Goal: Transaction & Acquisition: Purchase product/service

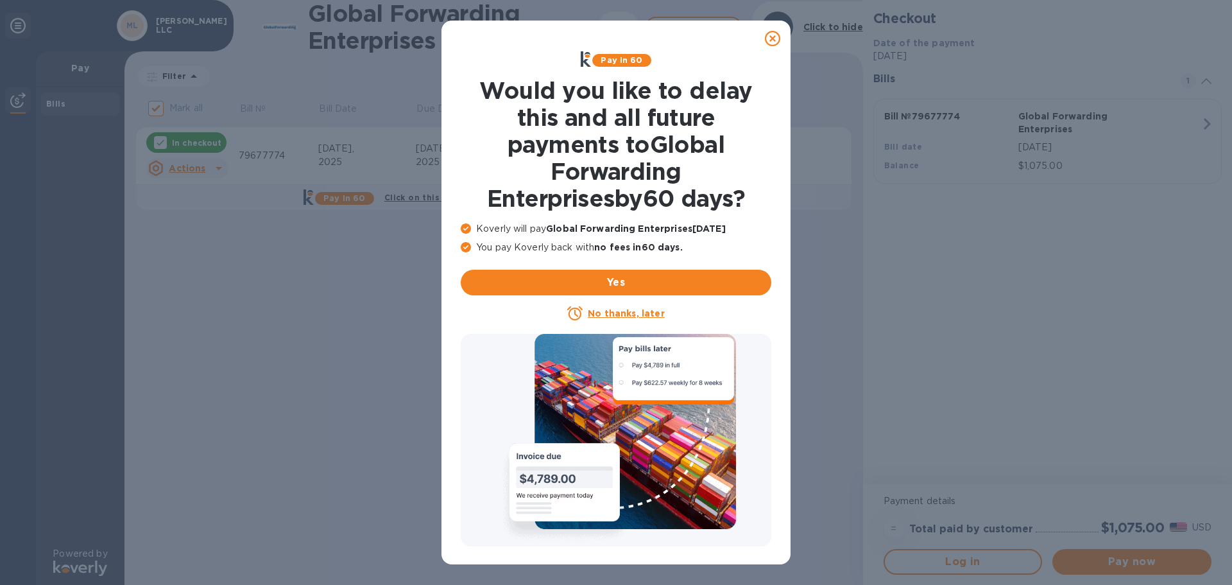
click at [776, 39] on icon at bounding box center [772, 38] width 15 height 15
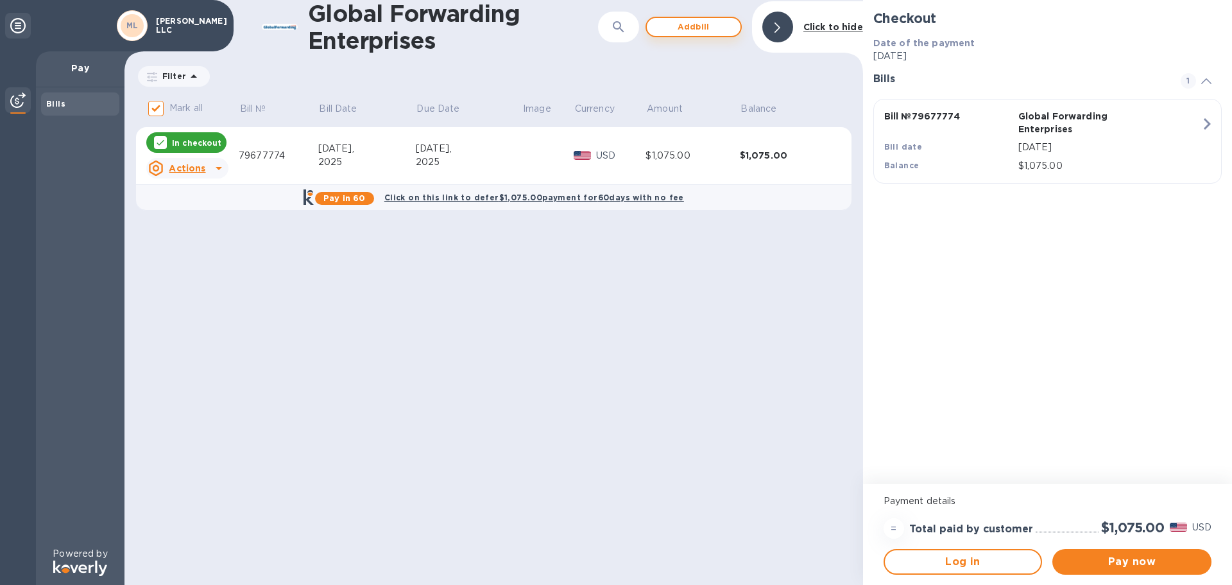
click at [697, 29] on span "Add bill" at bounding box center [693, 26] width 73 height 15
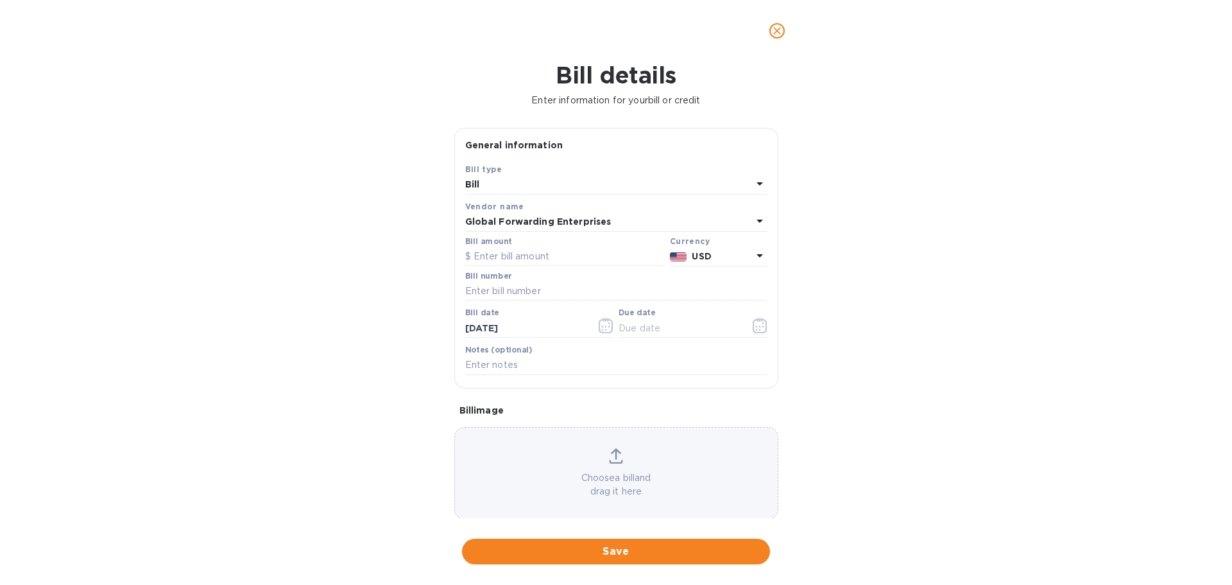
click at [499, 176] on div "Bill" at bounding box center [608, 185] width 287 height 18
click at [493, 193] on div "Bill type" at bounding box center [616, 191] width 271 height 12
click at [491, 220] on p "Bill" at bounding box center [610, 214] width 271 height 13
click at [755, 182] on icon at bounding box center [759, 183] width 15 height 15
click at [484, 203] on div "Bill" at bounding box center [611, 215] width 282 height 24
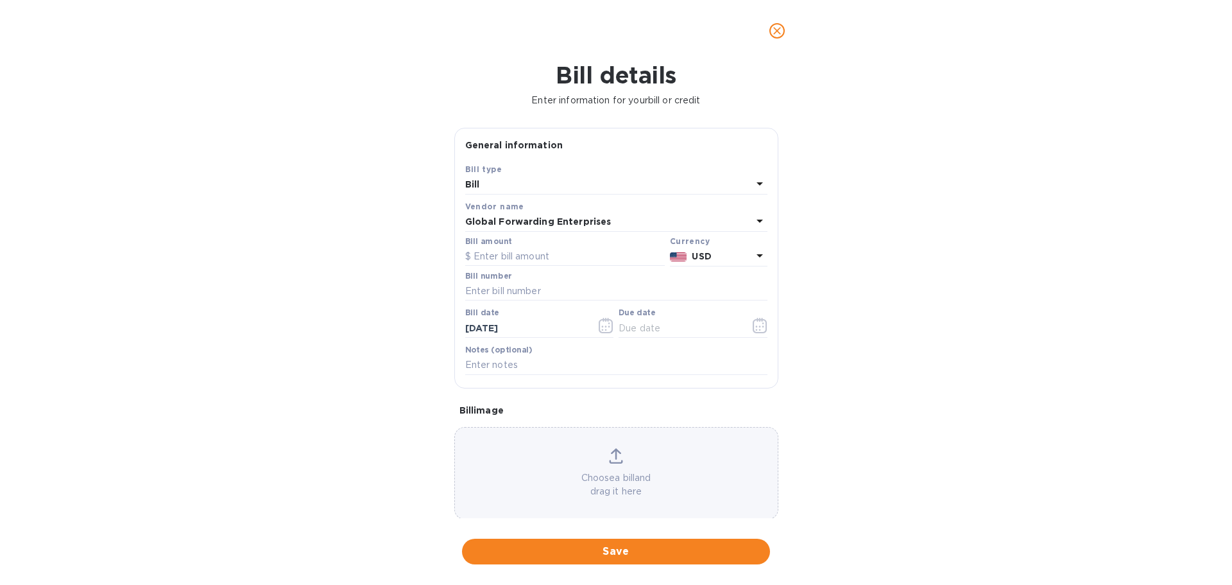
click at [471, 160] on div "Bill type Bill" at bounding box center [616, 178] width 307 height 37
click at [493, 289] on input "text" at bounding box center [616, 291] width 302 height 19
paste input "79676033"
type input "79676033"
click at [491, 251] on input "text" at bounding box center [565, 256] width 200 height 19
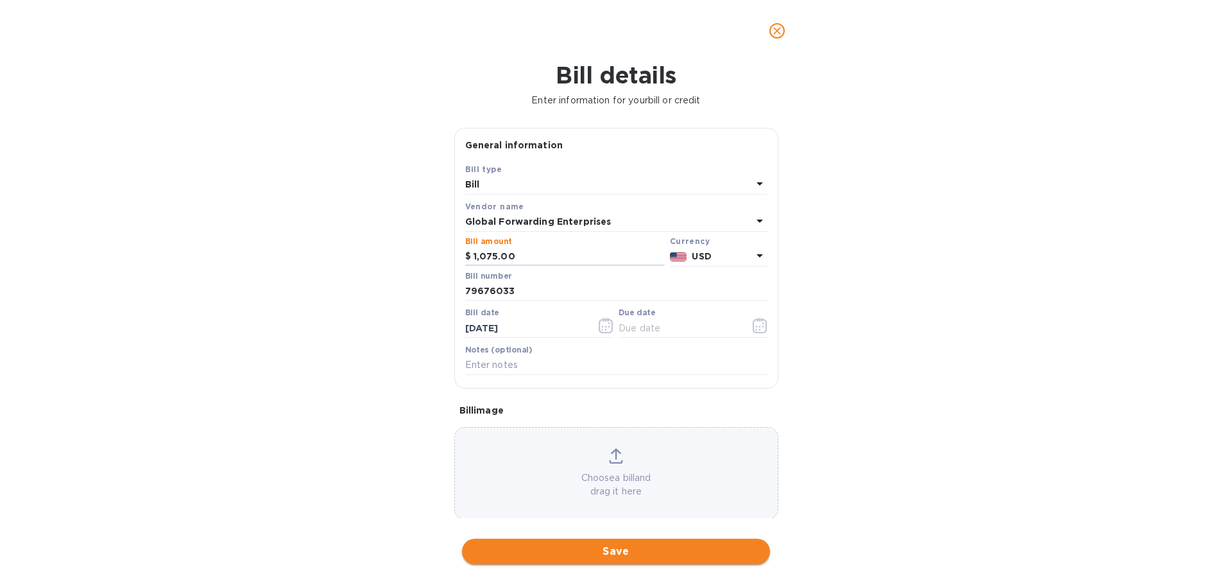
type input "1,075.00"
click at [628, 555] on span "Save" at bounding box center [615, 550] width 287 height 15
click at [753, 325] on icon "button" at bounding box center [760, 325] width 15 height 15
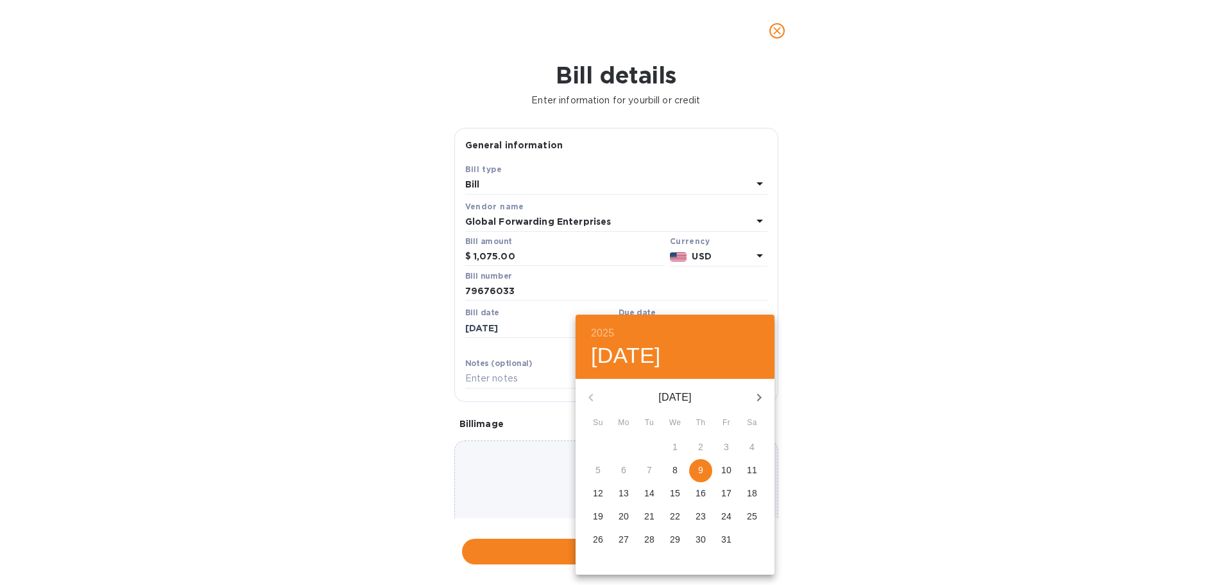
click at [756, 446] on div "4" at bounding box center [752, 447] width 26 height 23
click at [751, 449] on div "4" at bounding box center [752, 447] width 26 height 23
click at [730, 447] on div "3" at bounding box center [727, 447] width 26 height 23
click at [698, 465] on p "9" at bounding box center [700, 469] width 5 height 13
type input "[DATE]"
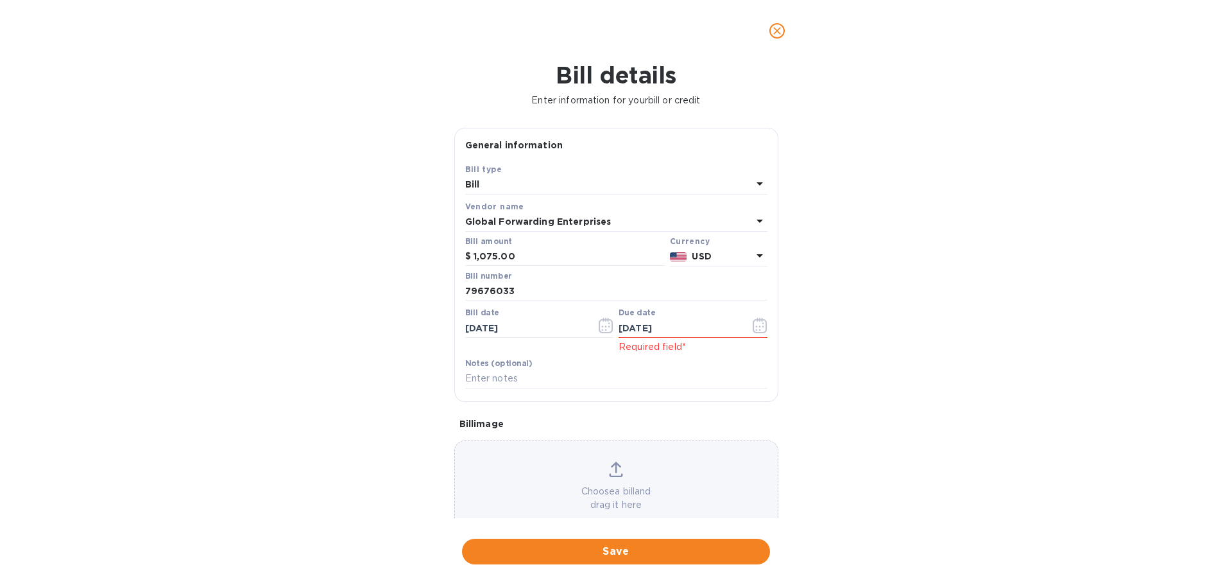
click at [611, 551] on span "Save" at bounding box center [615, 550] width 287 height 15
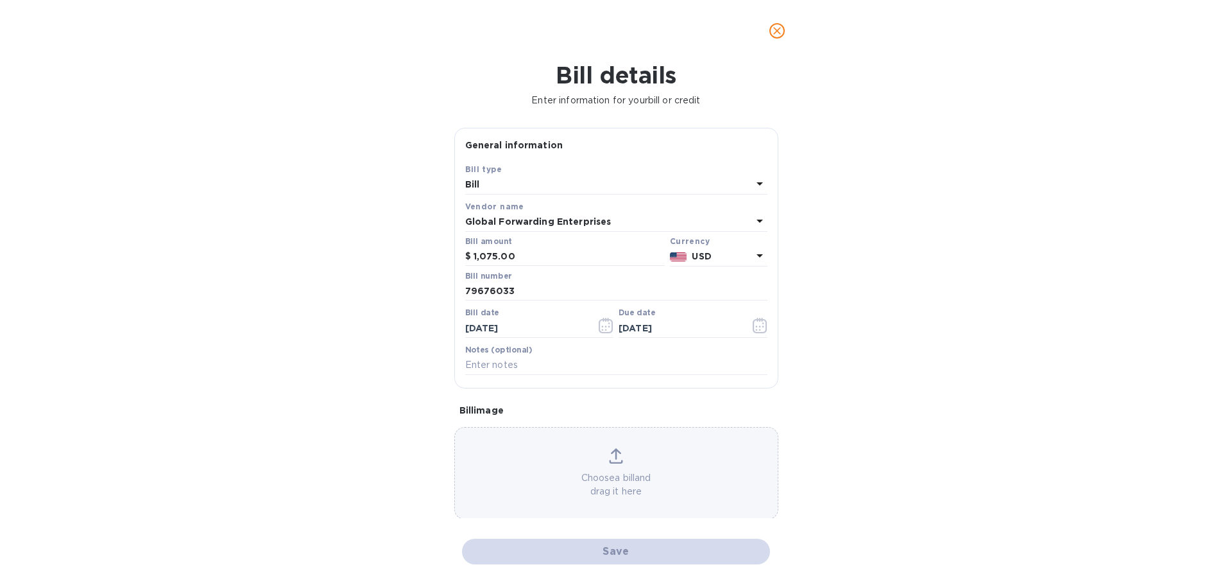
checkbox input "false"
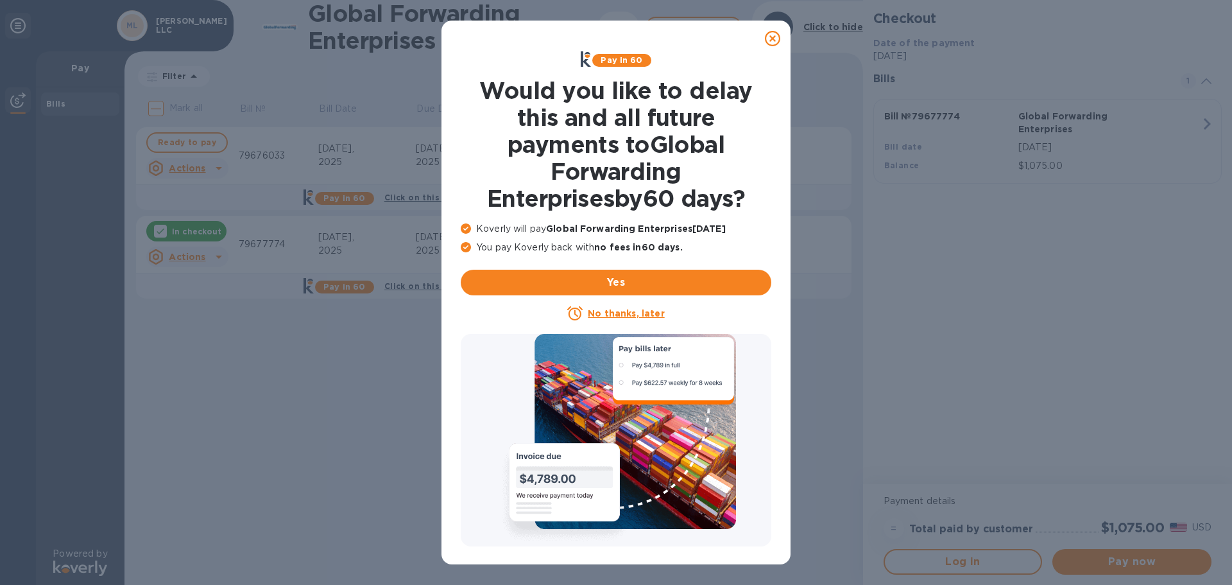
click at [771, 38] on icon at bounding box center [772, 38] width 15 height 15
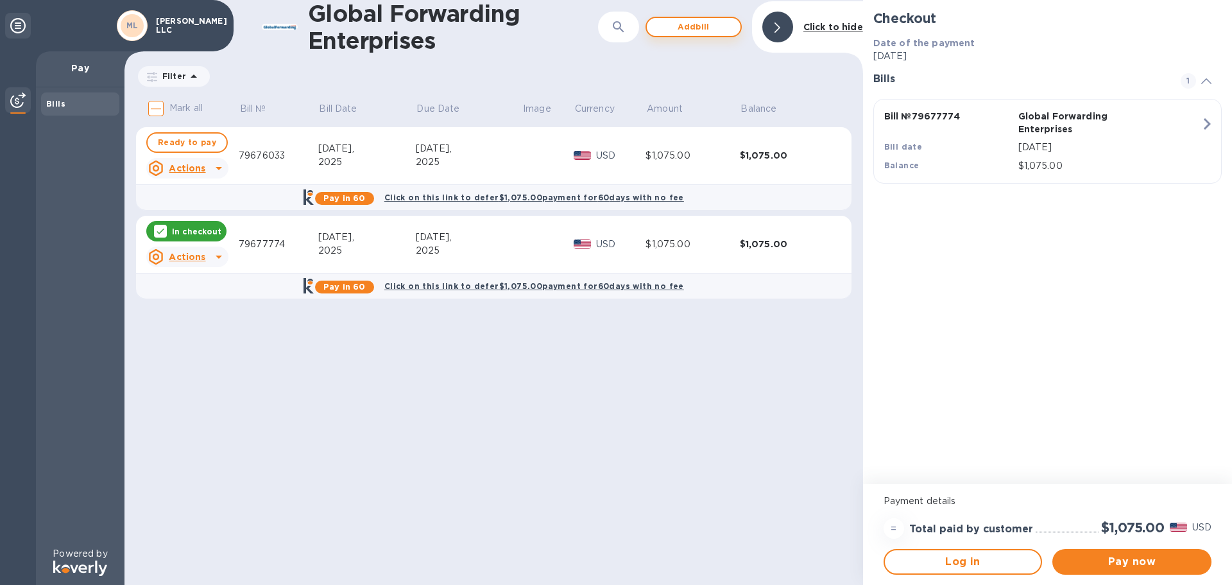
click at [681, 28] on span "Add bill" at bounding box center [693, 26] width 73 height 15
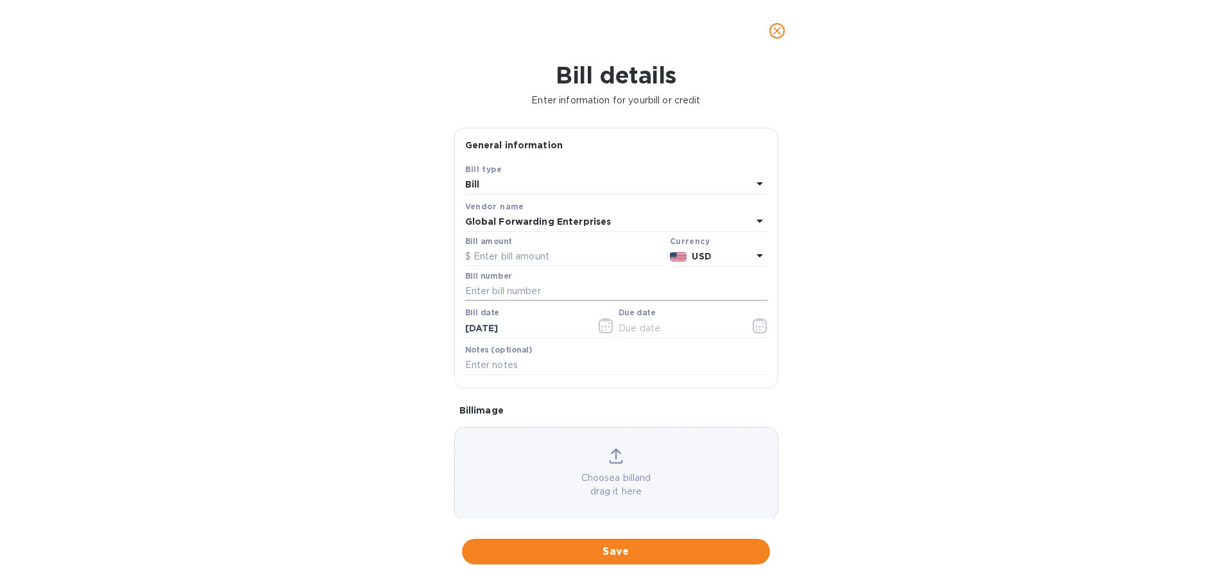
click at [479, 283] on input "text" at bounding box center [616, 291] width 302 height 19
paste input "79669436"
type input "79669436"
click at [496, 255] on input "text" at bounding box center [565, 256] width 200 height 19
type input "208.88"
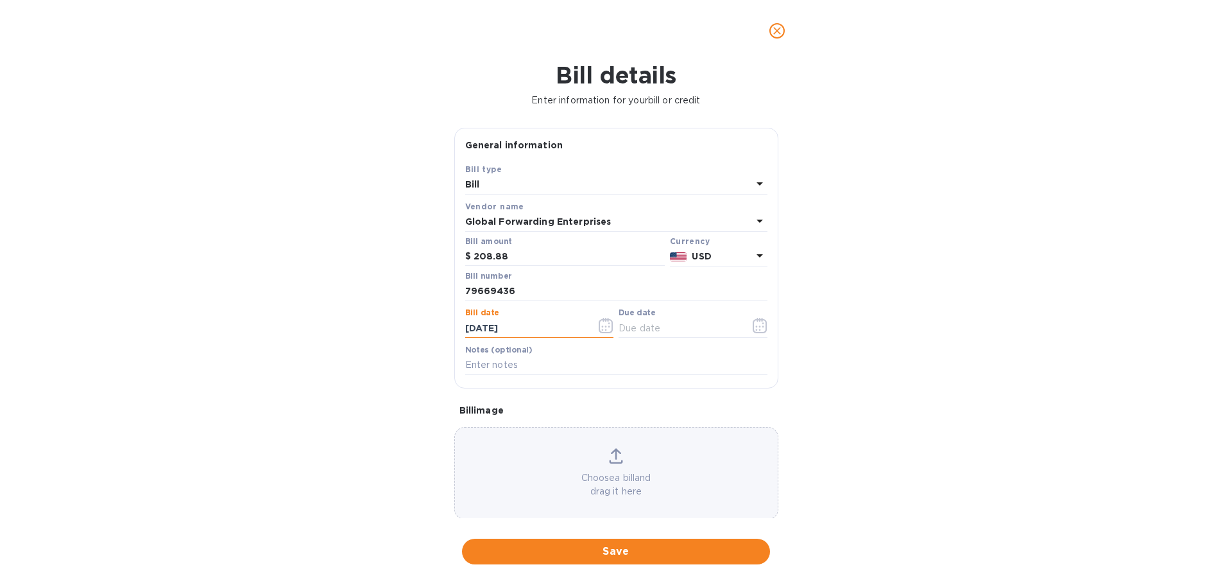
click at [543, 329] on input "[DATE]" at bounding box center [525, 327] width 121 height 19
click at [753, 325] on icon "button" at bounding box center [760, 325] width 15 height 15
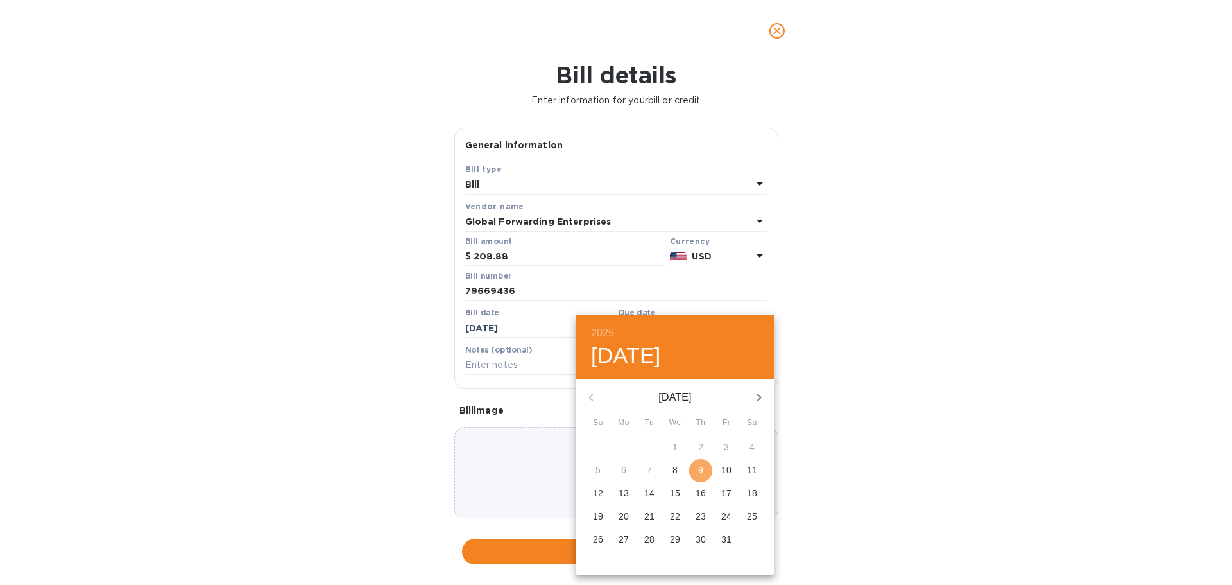
click at [699, 475] on p "9" at bounding box center [700, 469] width 5 height 13
type input "[DATE]"
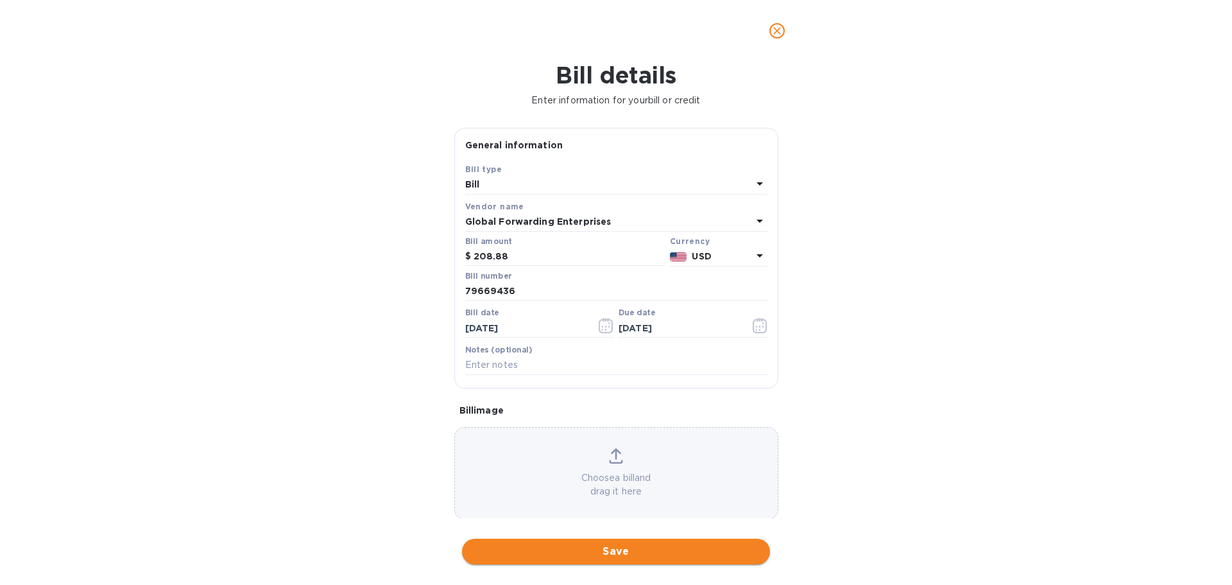
click at [611, 553] on span "Save" at bounding box center [615, 550] width 287 height 15
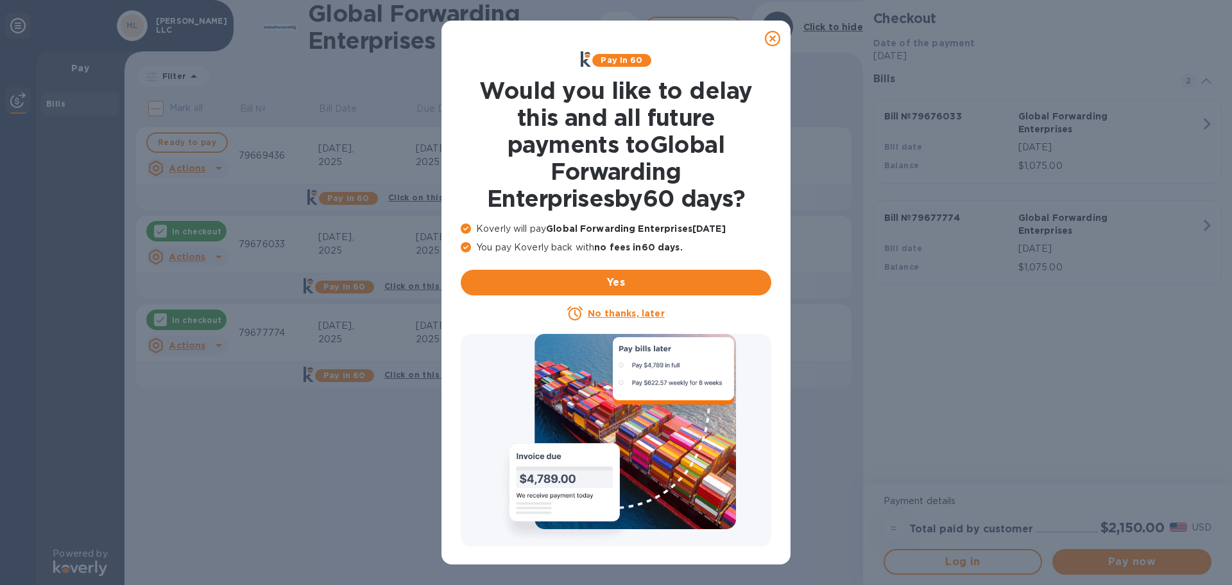
click at [780, 40] on icon at bounding box center [772, 38] width 15 height 15
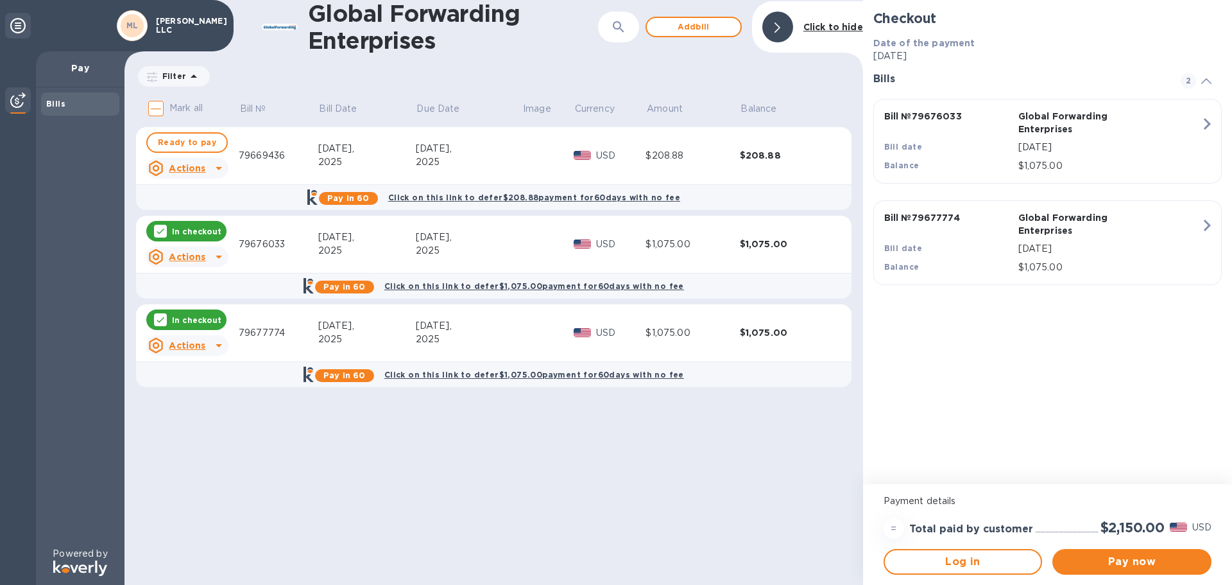
click at [218, 345] on icon at bounding box center [219, 345] width 6 height 3
click at [216, 345] on div at bounding box center [616, 292] width 1232 height 585
click at [179, 143] on span "Ready to pay" at bounding box center [187, 142] width 58 height 15
checkbox input "true"
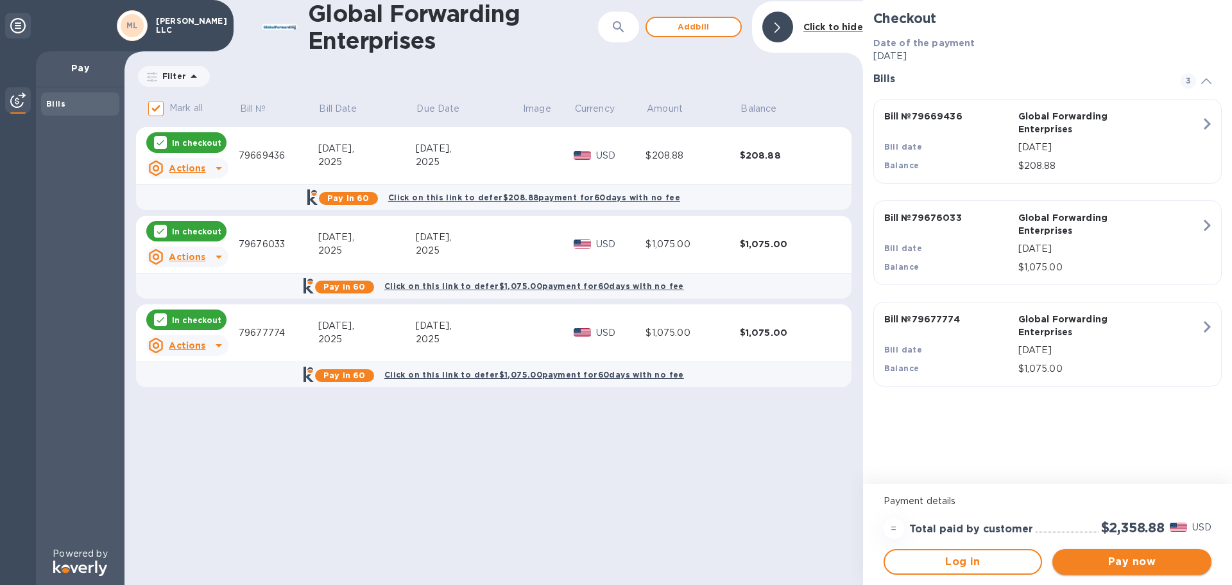
click at [1143, 560] on span "Pay now" at bounding box center [1132, 561] width 139 height 15
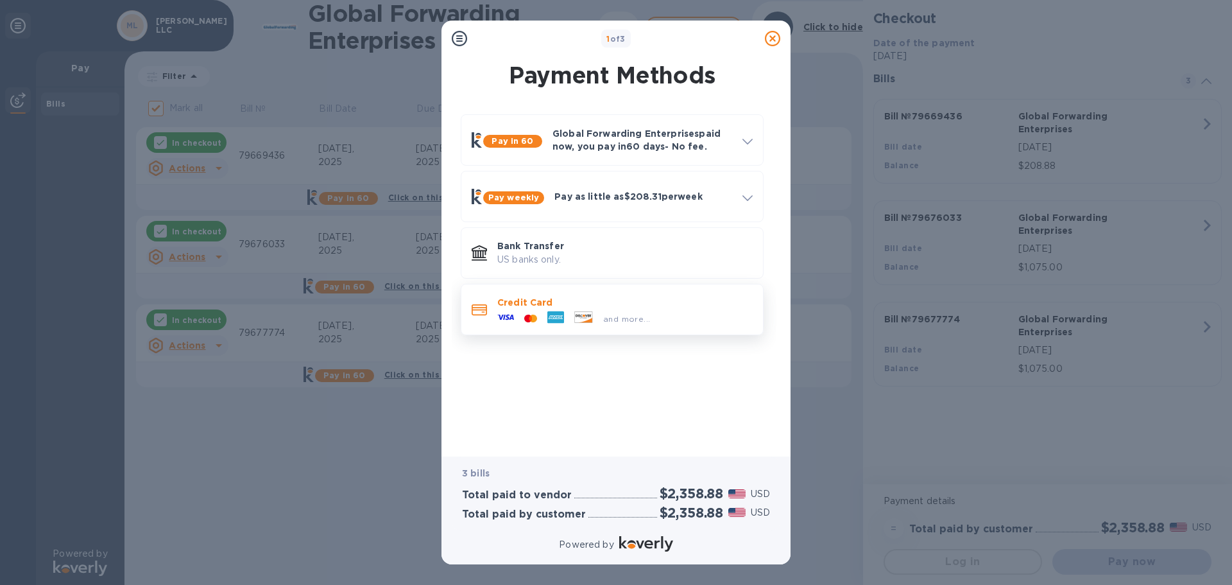
click at [509, 302] on p "Credit Card" at bounding box center [624, 302] width 255 height 13
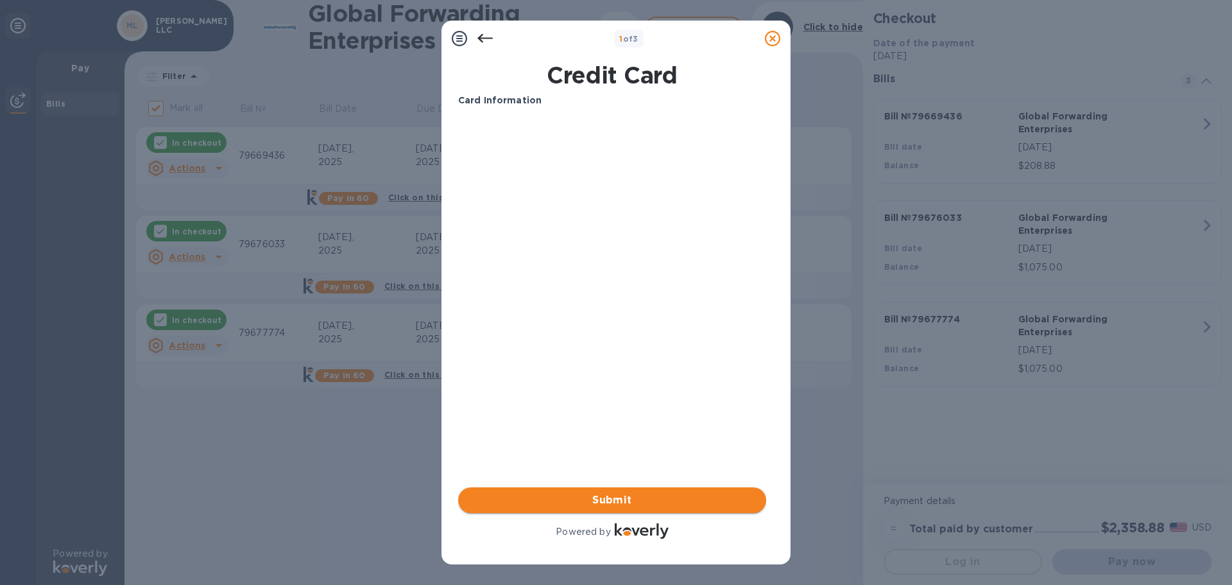
click at [620, 502] on span "Submit" at bounding box center [611, 499] width 287 height 15
